Goal: Information Seeking & Learning: Compare options

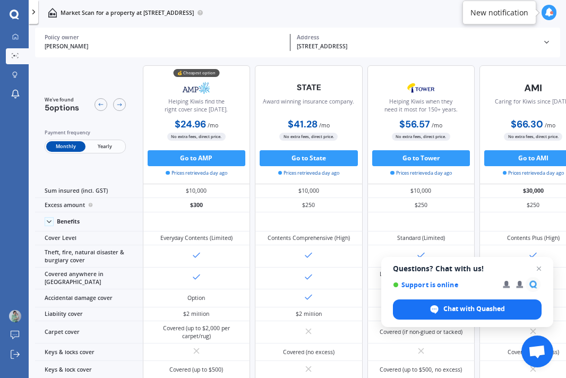
click at [98, 142] on span "Yearly" at bounding box center [105, 146] width 39 height 11
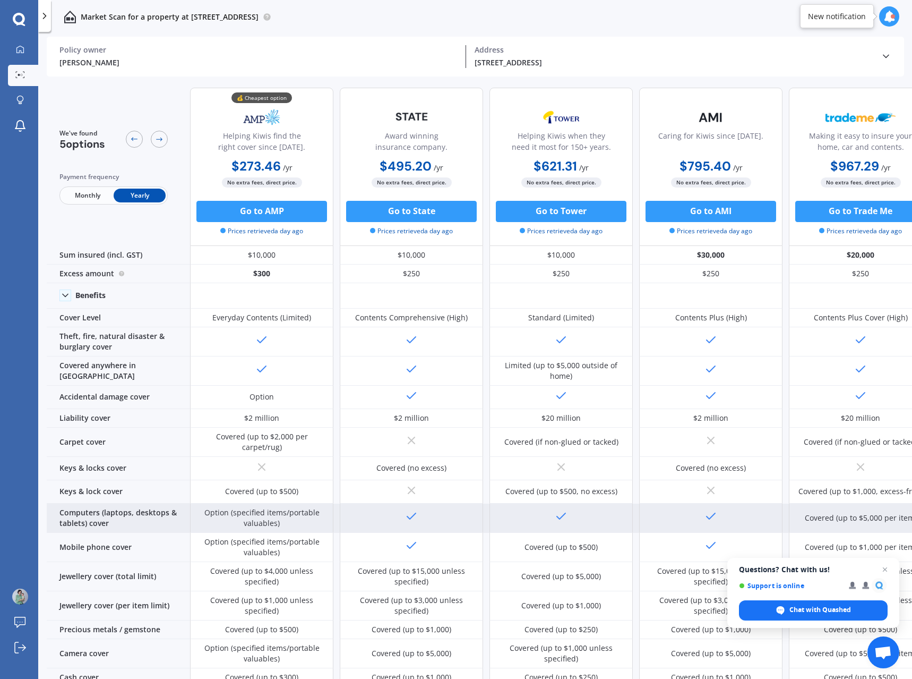
click at [253, 378] on div "Option (specified items/portable valuables)" at bounding box center [261, 517] width 127 height 21
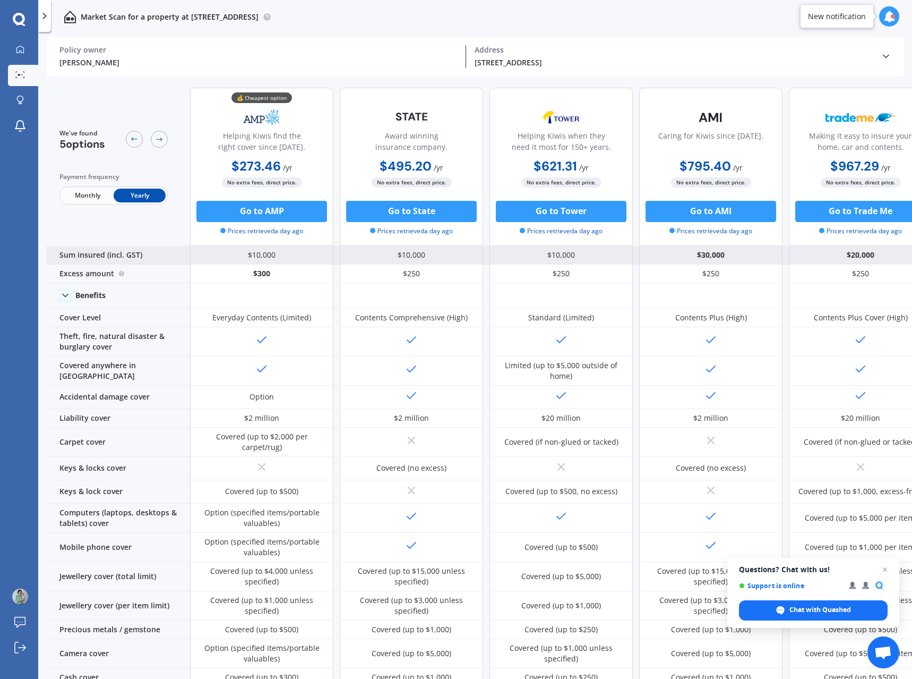
click at [566, 255] on div "$30,000" at bounding box center [710, 255] width 143 height 19
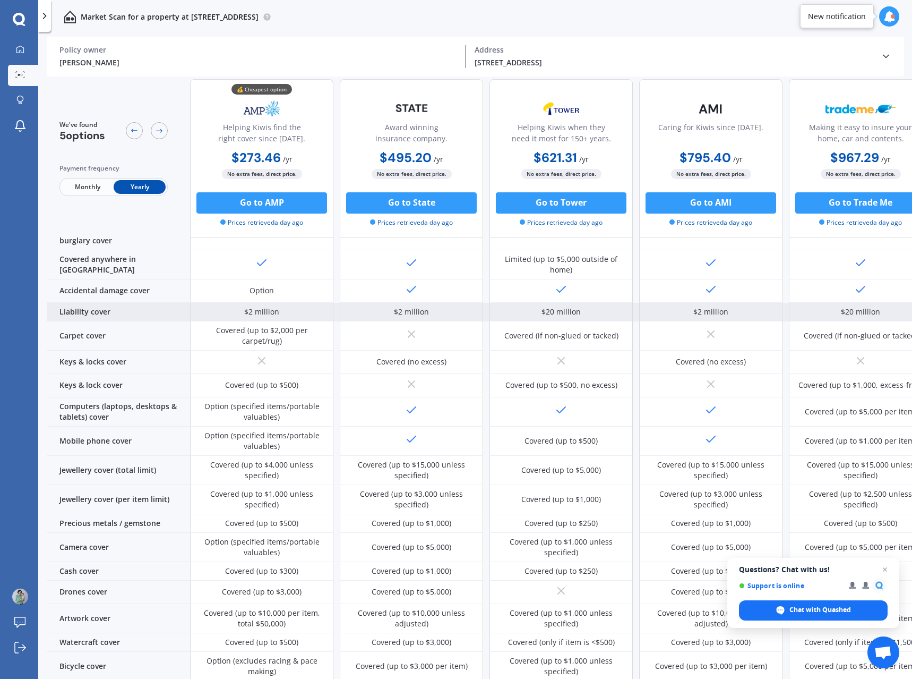
scroll to position [159, 0]
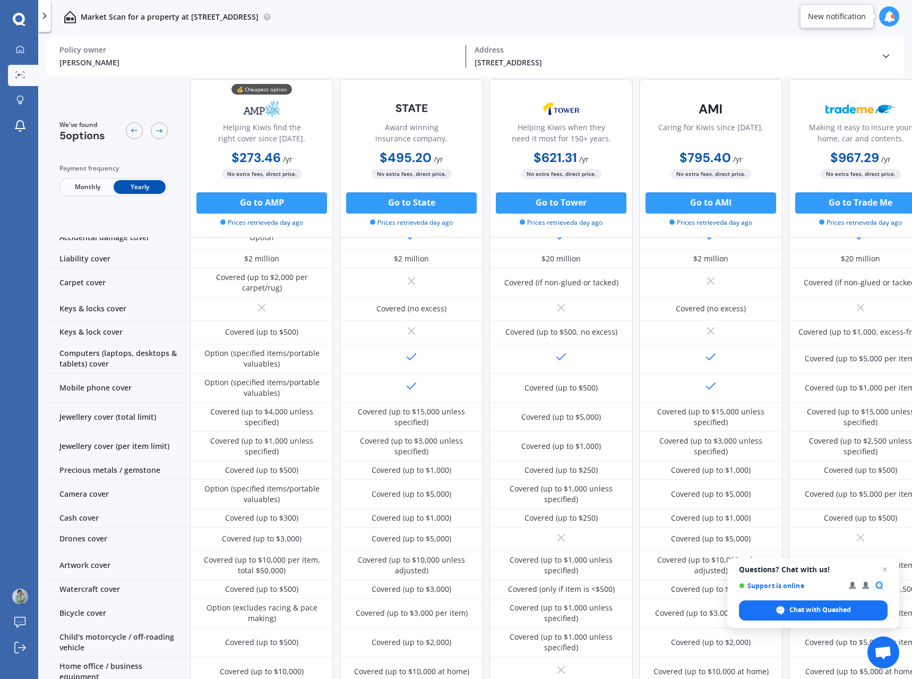
click at [566, 19] on icon at bounding box center [890, 17] width 12 height 12
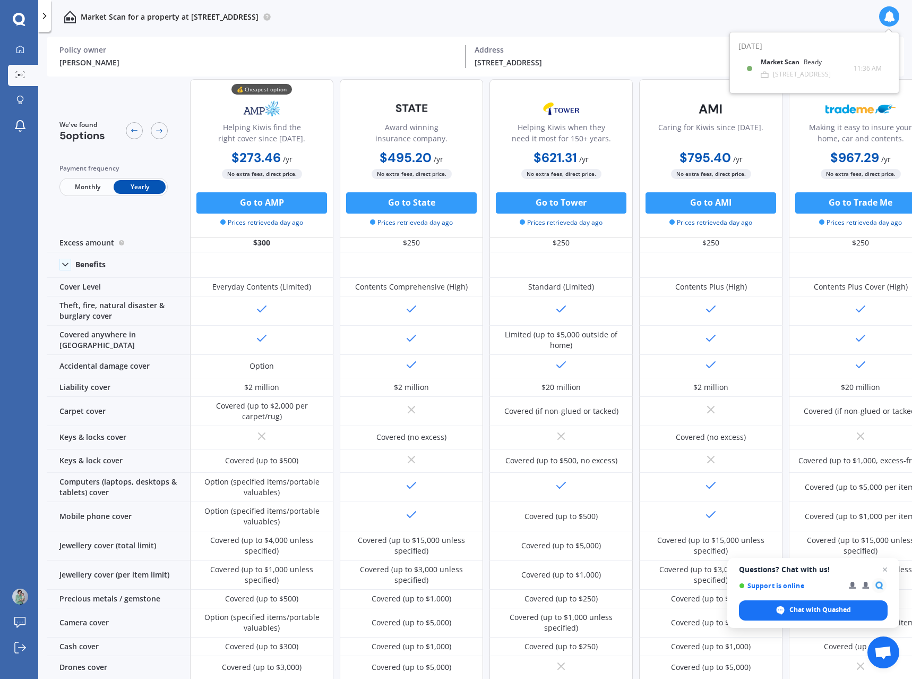
scroll to position [0, 0]
